Goal: Find specific page/section: Find specific page/section

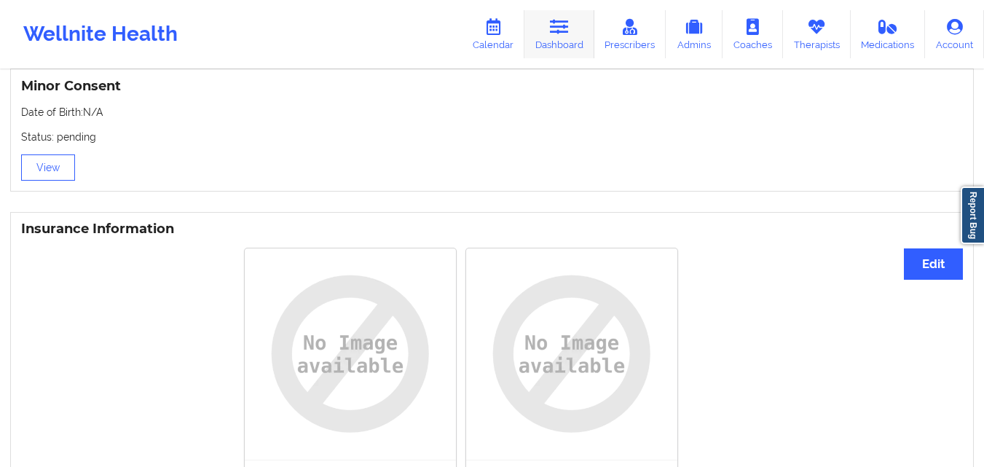
click at [580, 35] on link "Dashboard" at bounding box center [560, 34] width 70 height 48
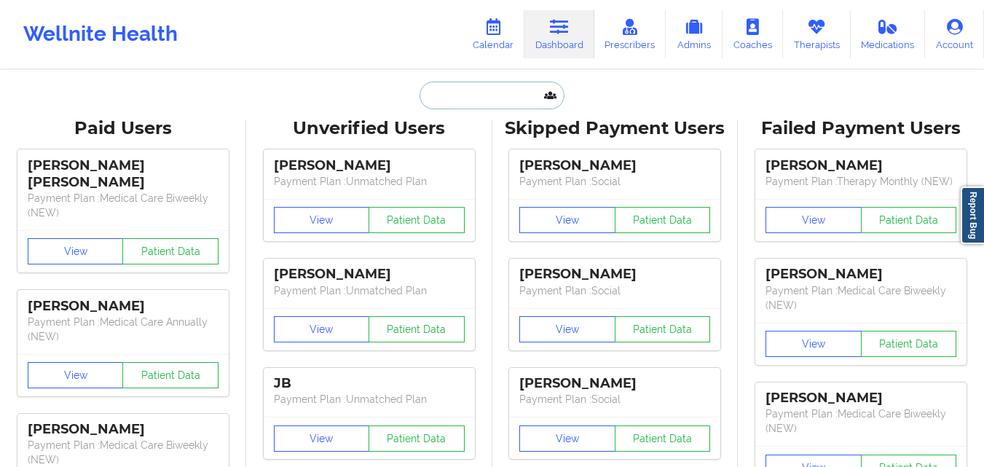
click at [506, 90] on input "text" at bounding box center [492, 96] width 144 height 28
paste input "[EMAIL_ADDRESS][DOMAIN_NAME]"
type input "[EMAIL_ADDRESS][DOMAIN_NAME]"
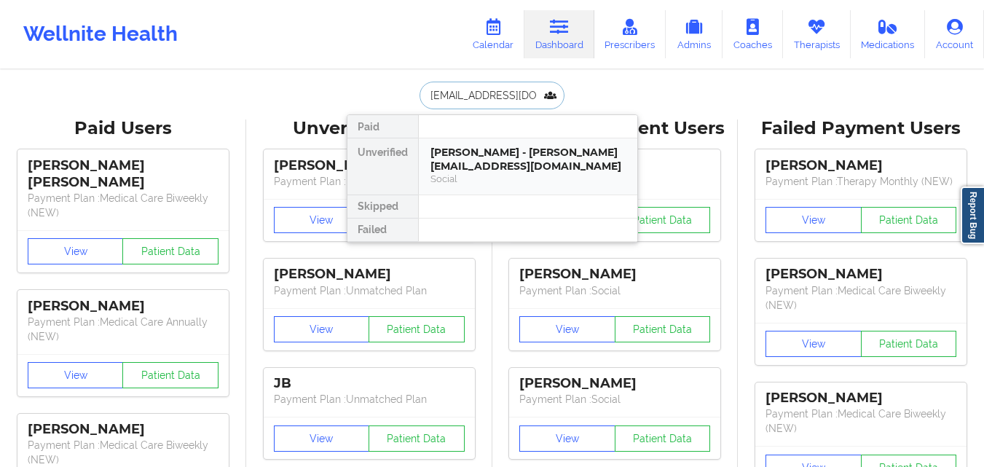
click at [512, 149] on div "[PERSON_NAME] - [PERSON_NAME][EMAIL_ADDRESS][DOMAIN_NAME]" at bounding box center [528, 159] width 195 height 27
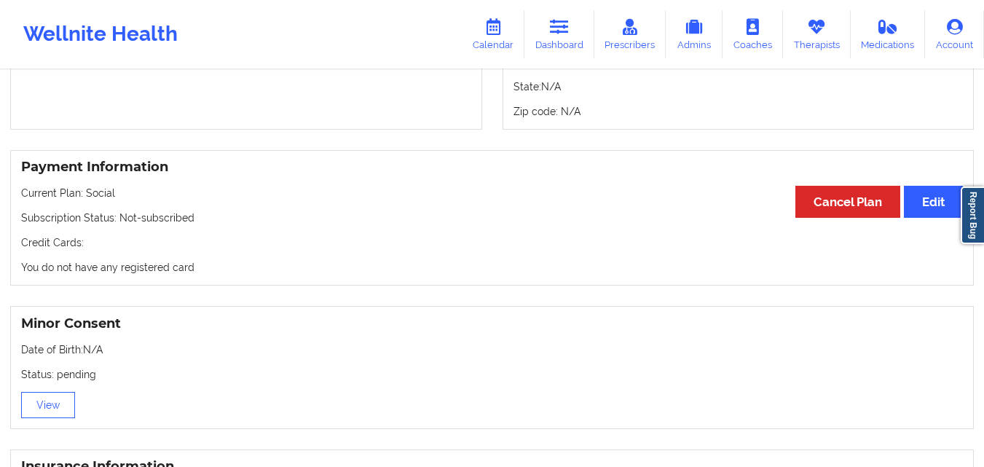
scroll to position [702, 0]
click at [557, 20] on icon at bounding box center [559, 27] width 19 height 16
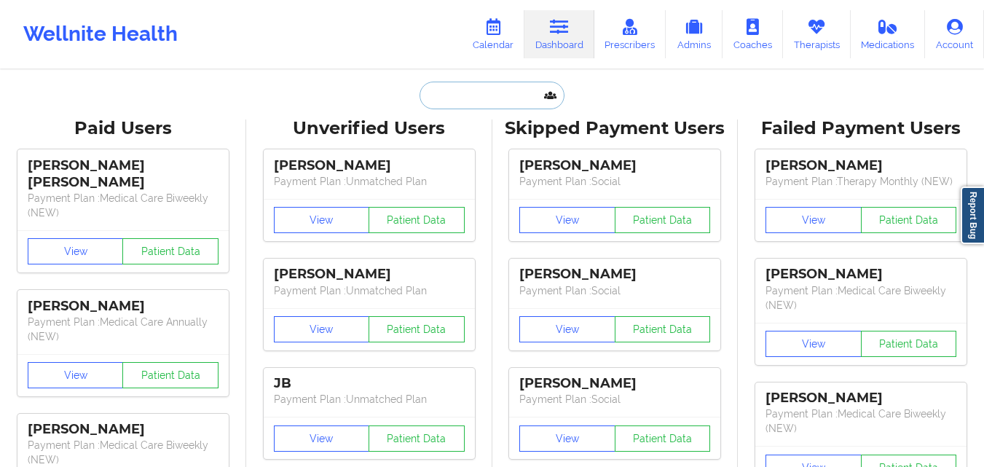
click at [495, 90] on input "text" at bounding box center [492, 96] width 144 height 28
paste input "[PERSON_NAME]"
type input "[PERSON_NAME]"
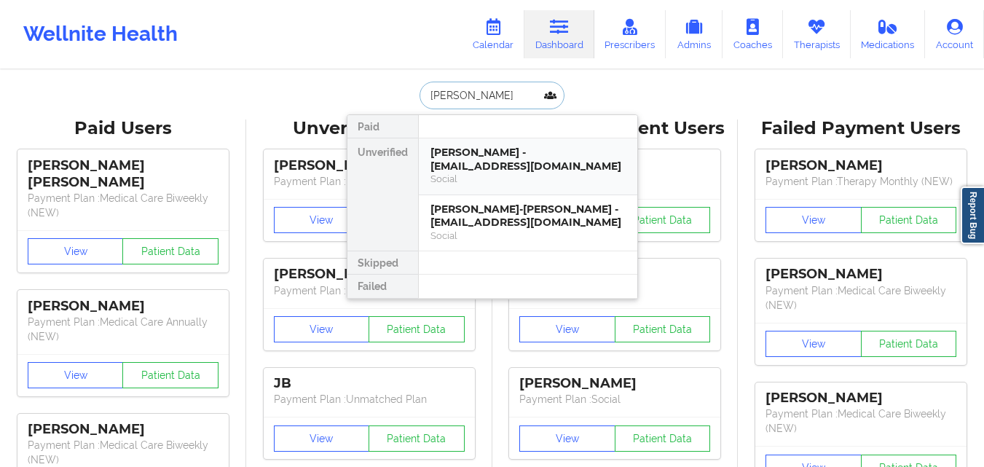
click at [471, 168] on div "[PERSON_NAME] - [EMAIL_ADDRESS][DOMAIN_NAME]" at bounding box center [528, 159] width 195 height 27
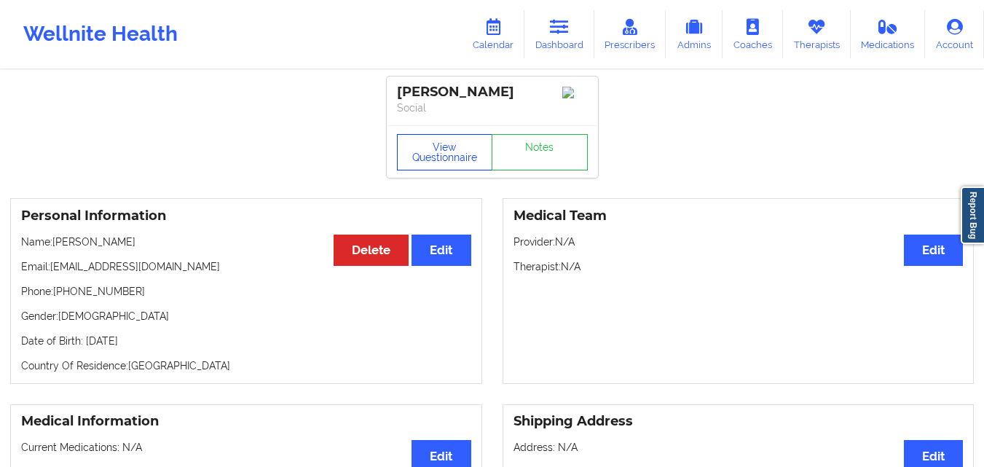
click at [417, 165] on button "View Questionnaire" at bounding box center [445, 152] width 96 height 36
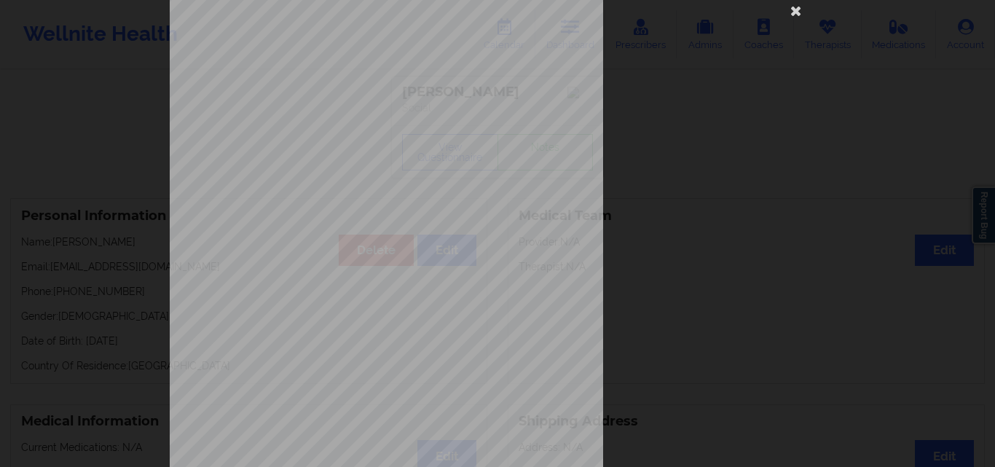
scroll to position [228, 0]
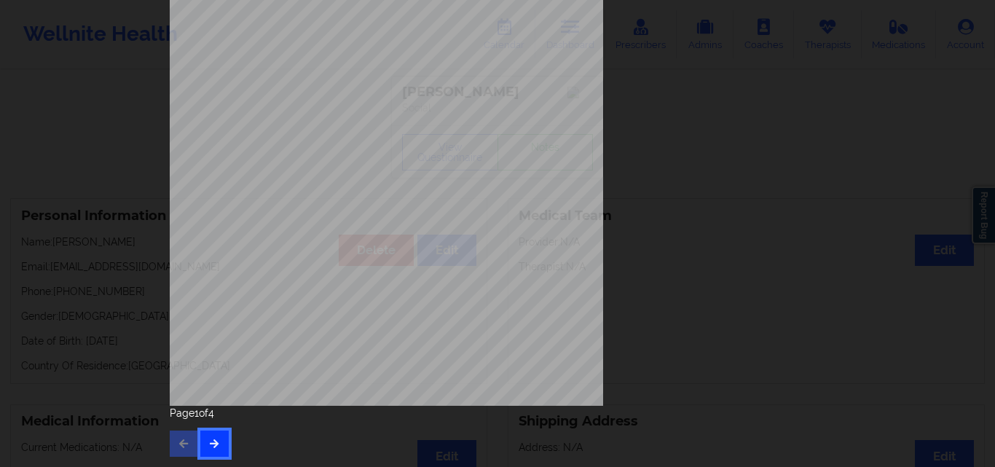
click at [208, 444] on icon "button" at bounding box center [214, 443] width 12 height 9
click at [211, 455] on button "button" at bounding box center [214, 444] width 28 height 26
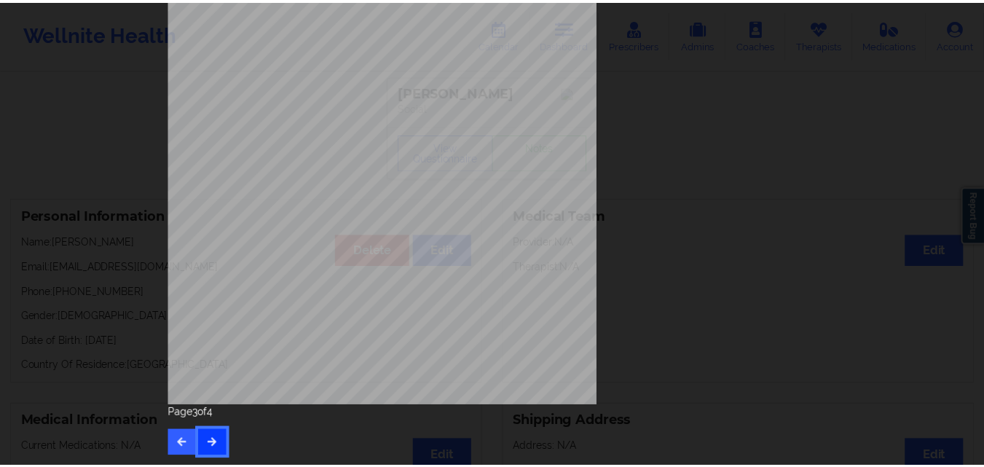
scroll to position [0, 0]
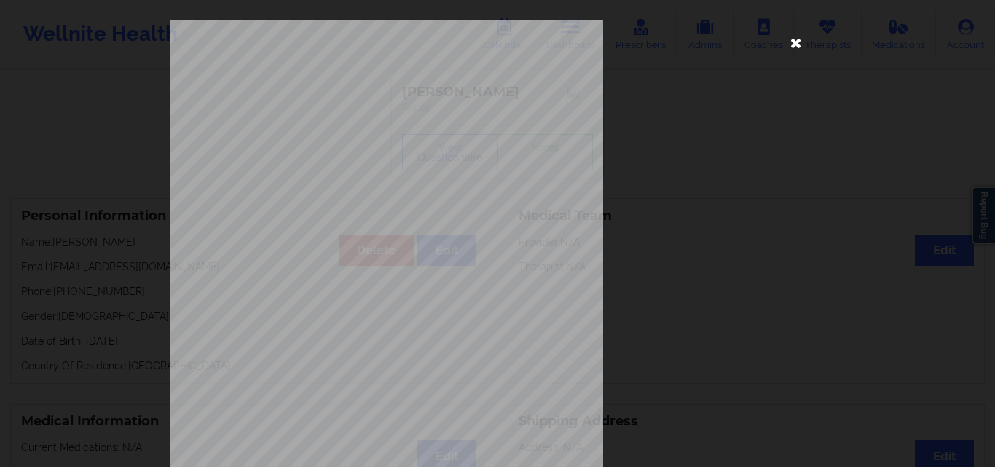
click at [787, 38] on icon at bounding box center [796, 42] width 23 height 23
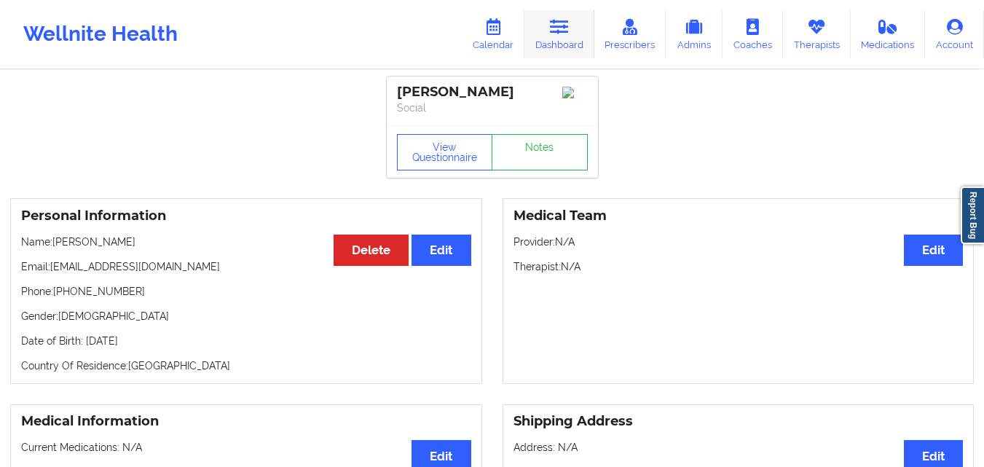
click at [561, 44] on link "Dashboard" at bounding box center [560, 34] width 70 height 48
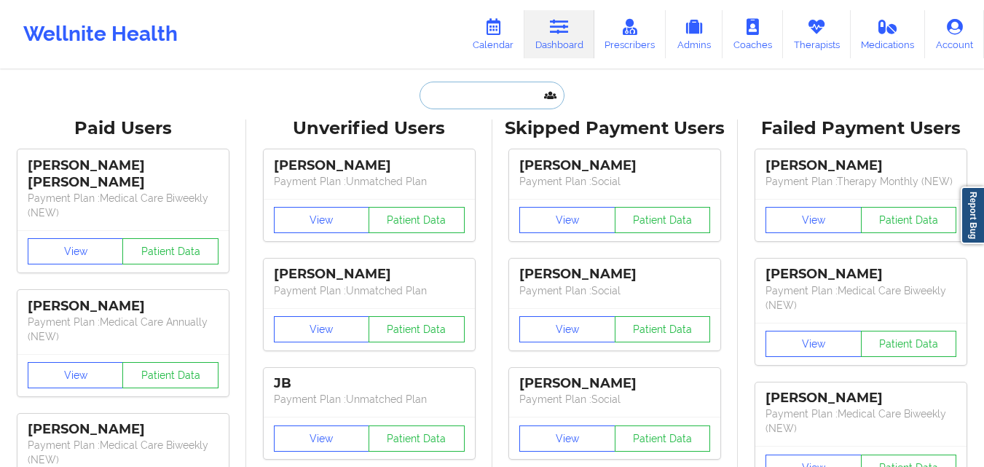
click at [429, 82] on input "text" at bounding box center [492, 96] width 144 height 28
paste input "[PERSON_NAME]"
type input "[PERSON_NAME]"
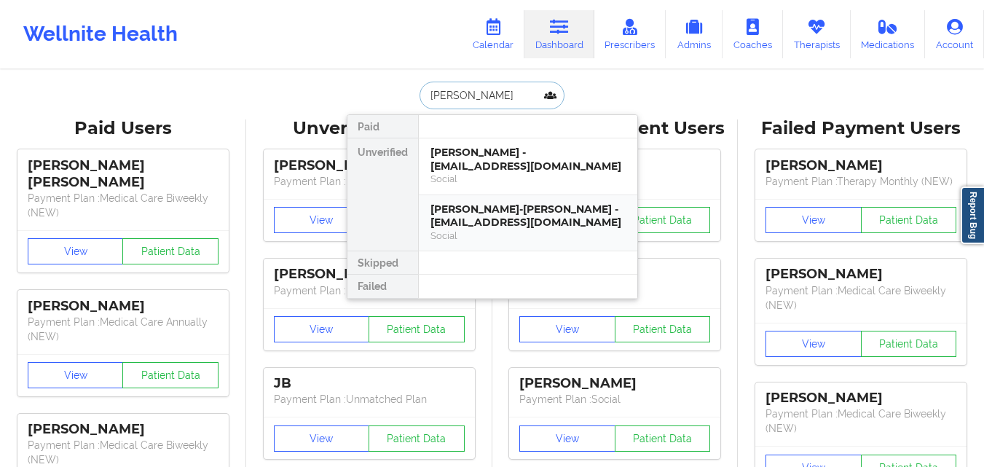
click at [524, 208] on div "[PERSON_NAME]-[PERSON_NAME] - [EMAIL_ADDRESS][DOMAIN_NAME]" at bounding box center [528, 216] width 195 height 27
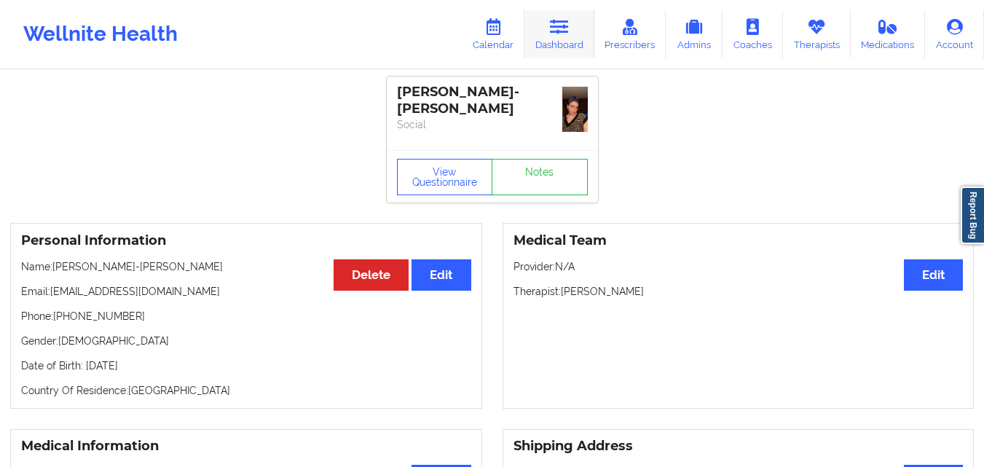
click at [565, 47] on link "Dashboard" at bounding box center [560, 34] width 70 height 48
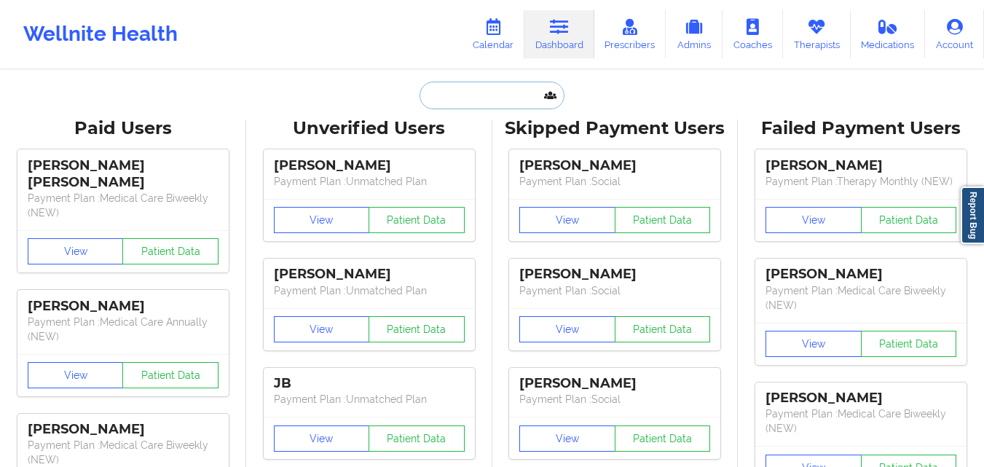
click at [486, 104] on input "text" at bounding box center [492, 96] width 144 height 28
paste input "[PERSON_NAME]"
type input "[PERSON_NAME]"
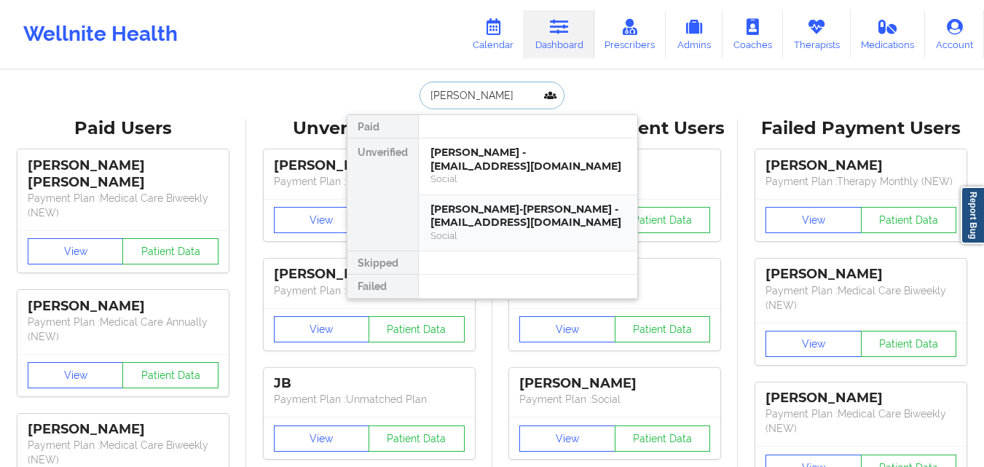
drag, startPoint x: 539, startPoint y: 173, endPoint x: 477, endPoint y: 244, distance: 94.5
click at [477, 244] on div "[PERSON_NAME]-[PERSON_NAME] - [EMAIL_ADDRESS][DOMAIN_NAME] Social" at bounding box center [528, 223] width 219 height 56
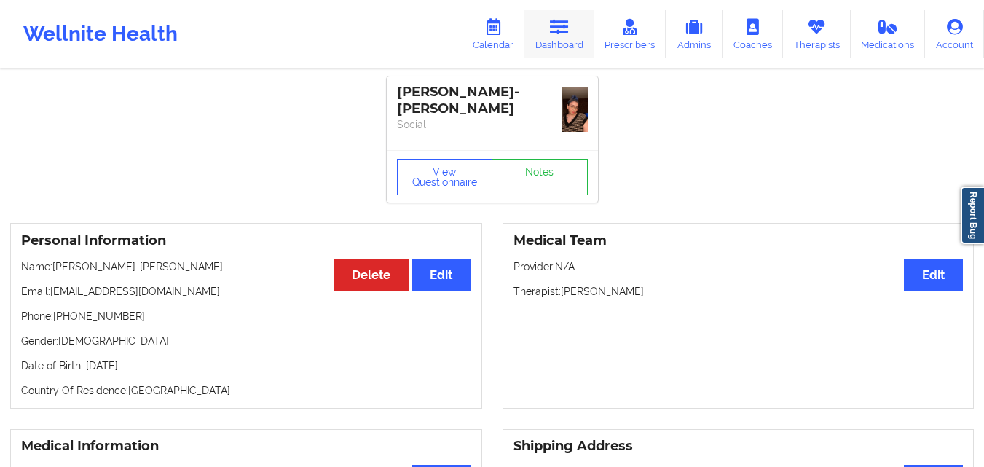
click at [546, 34] on link "Dashboard" at bounding box center [560, 34] width 70 height 48
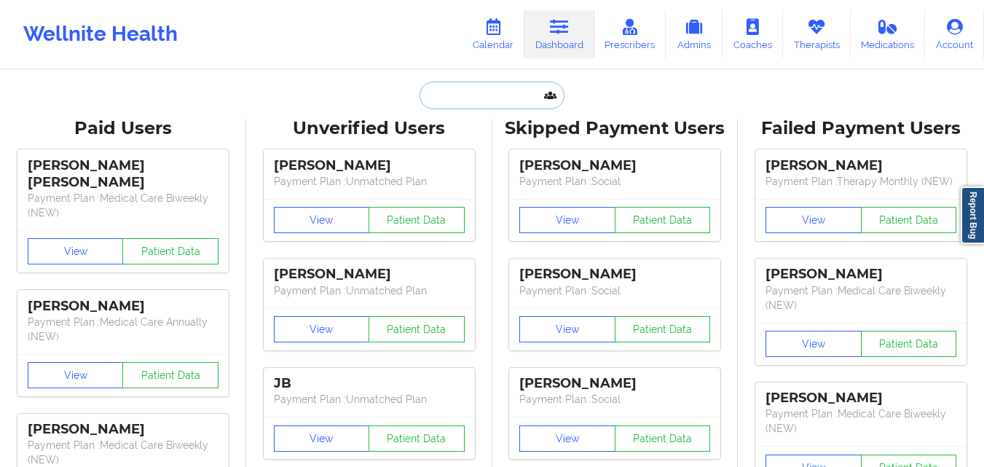
click at [476, 87] on input "text" at bounding box center [492, 96] width 144 height 28
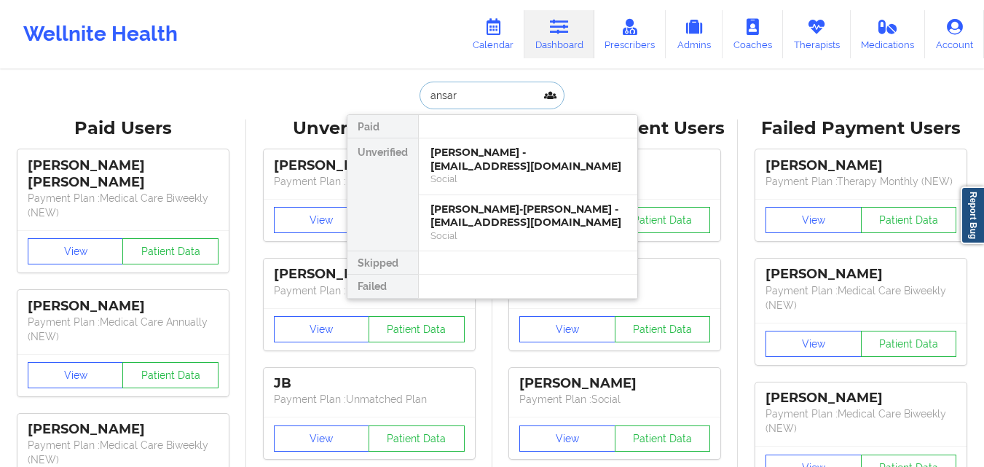
type input "ansari"
click at [487, 173] on div "Social" at bounding box center [528, 179] width 195 height 12
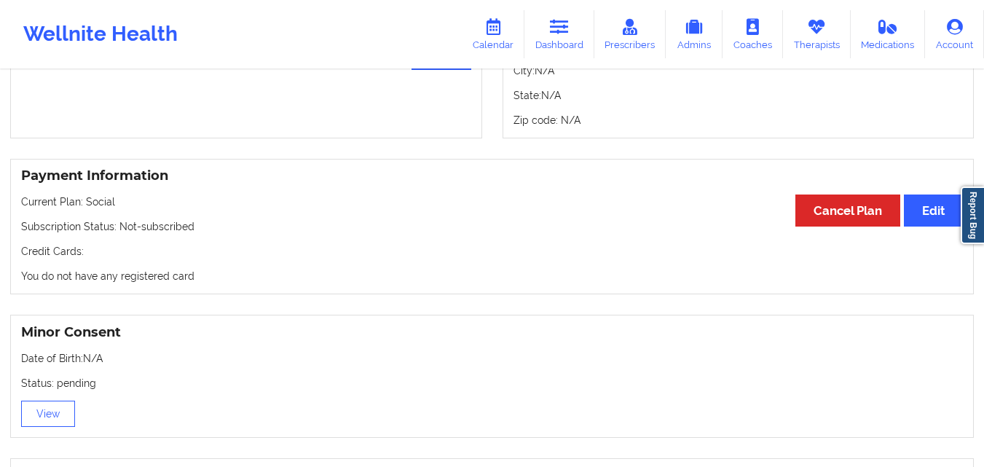
scroll to position [693, 0]
